Goal: Information Seeking & Learning: Check status

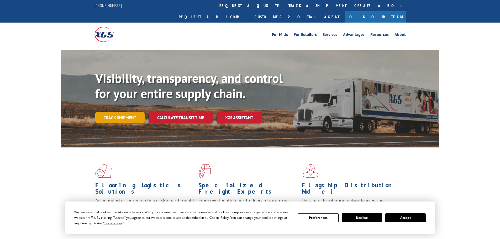
click at [126, 112] on link "Track shipment" at bounding box center [119, 117] width 49 height 11
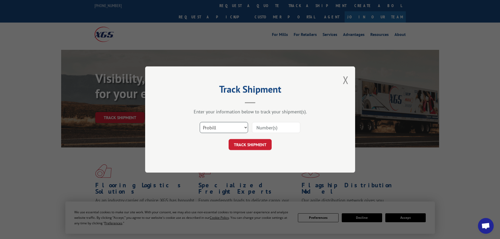
click at [228, 129] on select "Select category... Probill BOL PO" at bounding box center [224, 127] width 48 height 11
select select "bol"
click at [200, 122] on select "Select category... Probill BOL PO" at bounding box center [224, 127] width 48 height 11
click at [278, 130] on input at bounding box center [276, 127] width 48 height 11
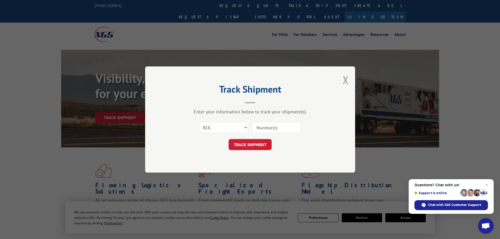
paste input "7048655"
type input "7048655"
click at [259, 141] on button "TRACK SHIPMENT" at bounding box center [250, 144] width 43 height 11
